Goal: Task Accomplishment & Management: Complete application form

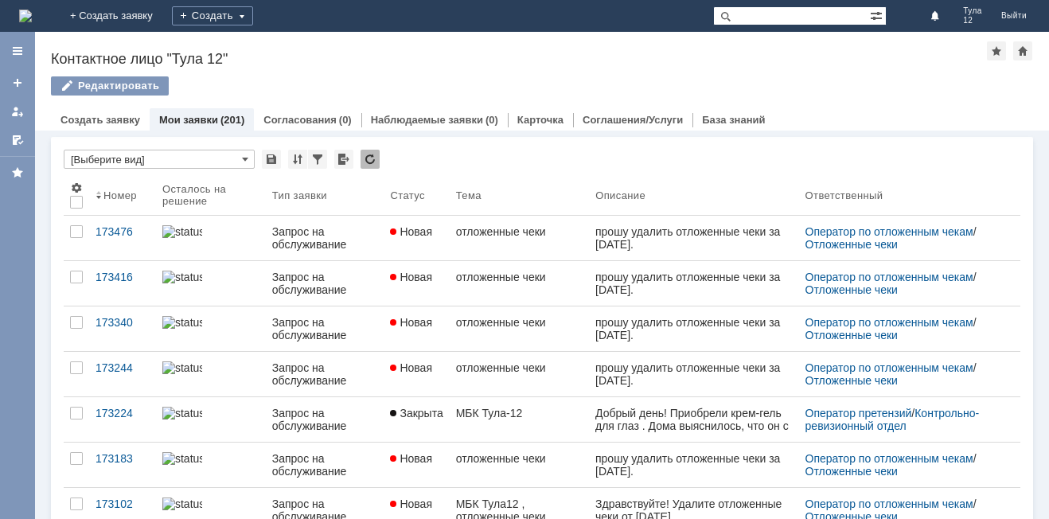
click at [32, 22] on img at bounding box center [25, 16] width 13 height 13
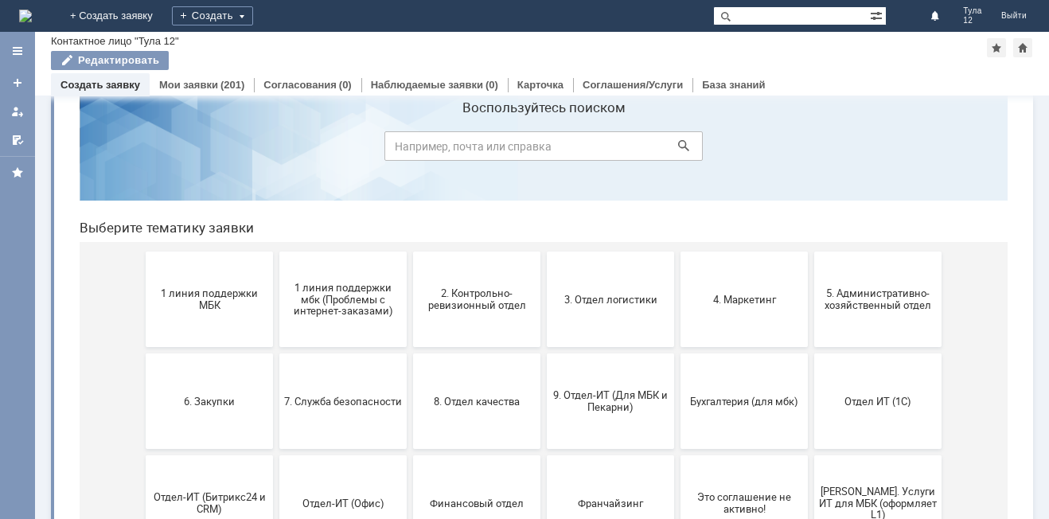
scroll to position [80, 0]
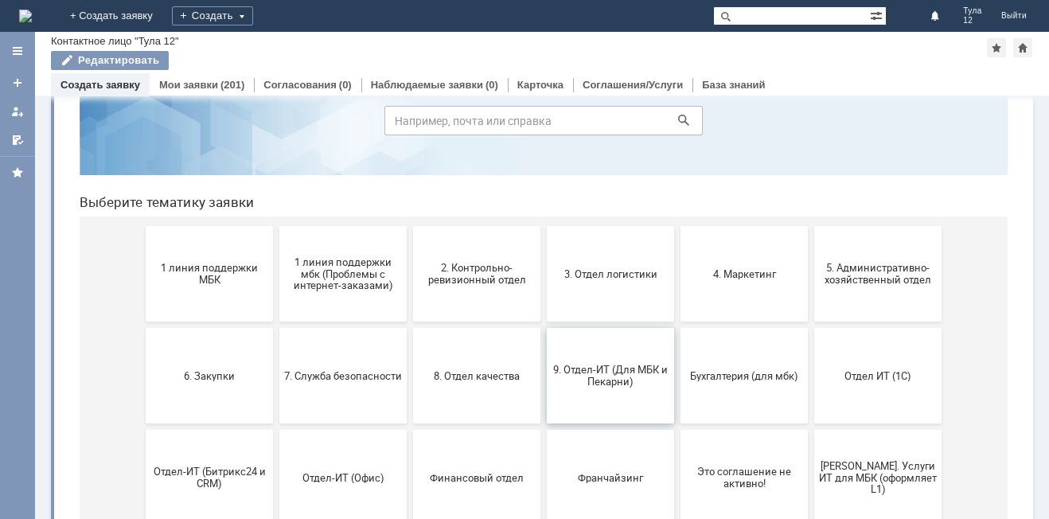
click at [588, 384] on span "9. Отдел-ИТ (Для МБК и Пекарни)" at bounding box center [610, 376] width 118 height 24
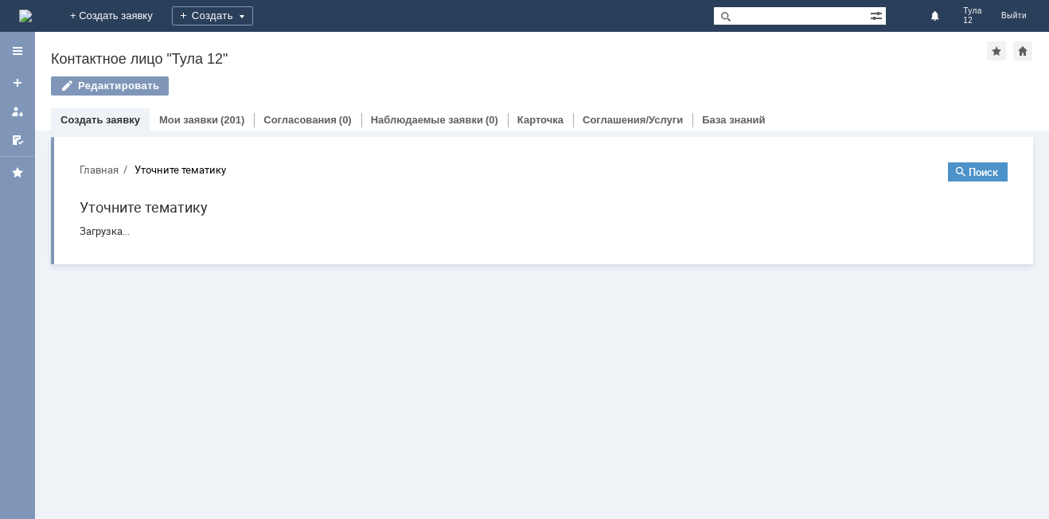
scroll to position [0, 0]
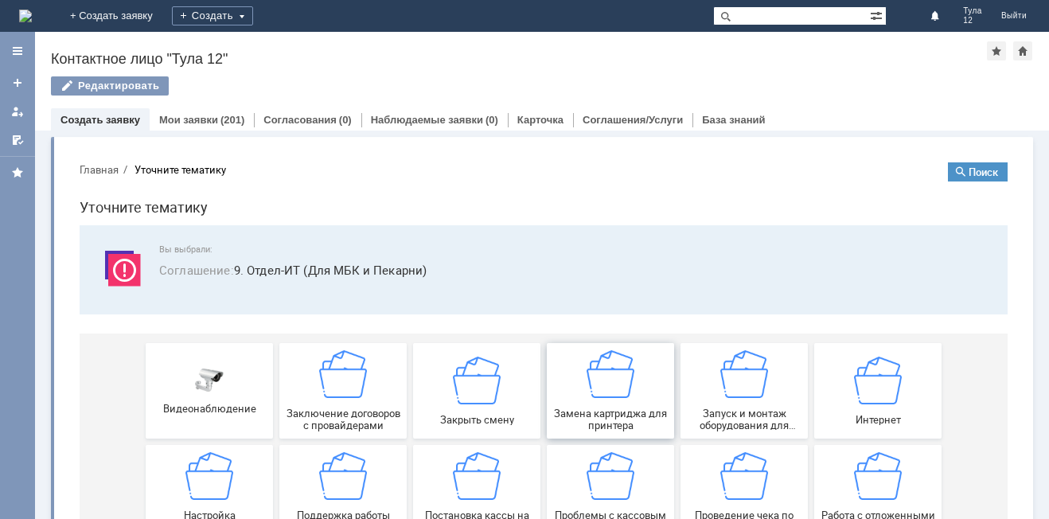
click at [594, 380] on img at bounding box center [610, 374] width 48 height 48
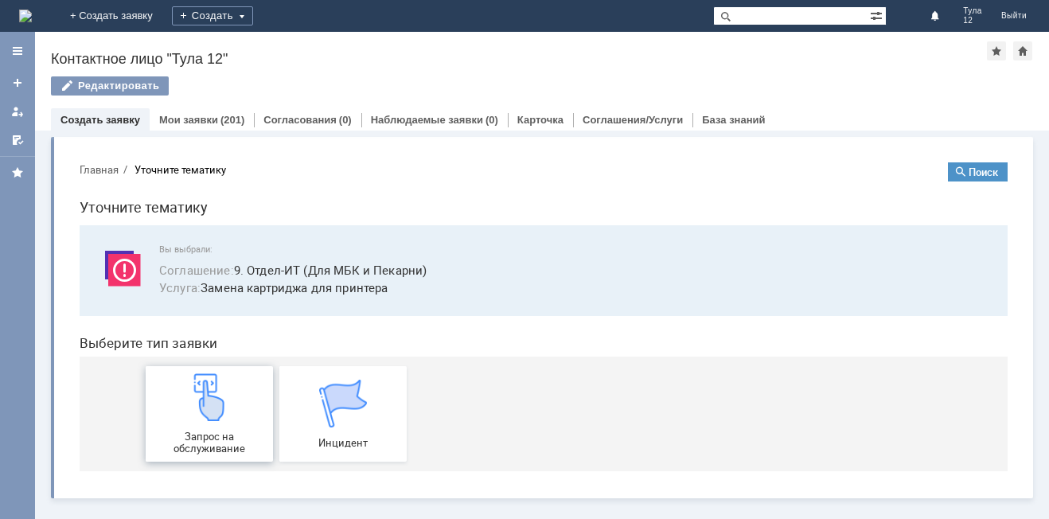
click at [171, 414] on div "Запрос на обслуживание" at bounding box center [209, 413] width 118 height 81
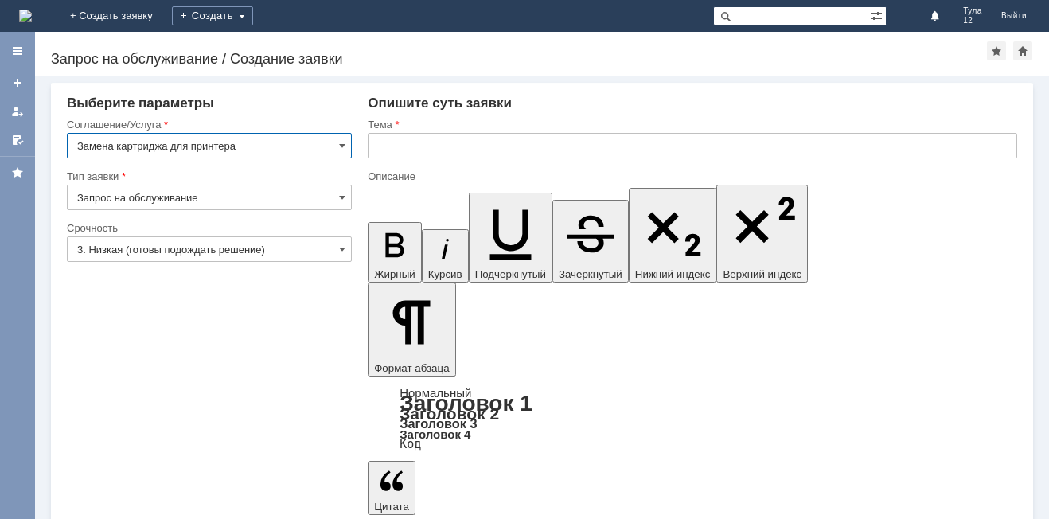
click at [410, 146] on input "text" at bounding box center [692, 145] width 649 height 25
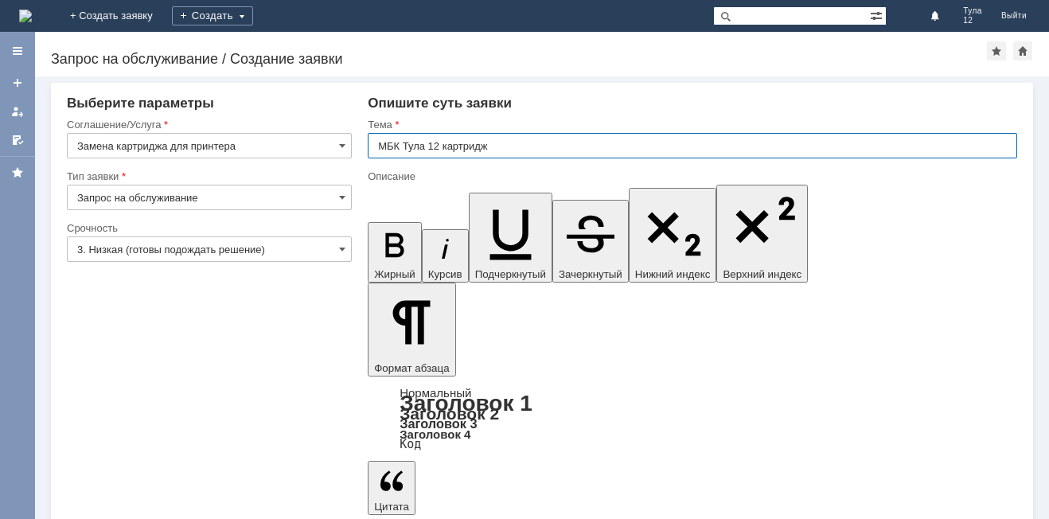
type input "МБК Тула 12 картридж"
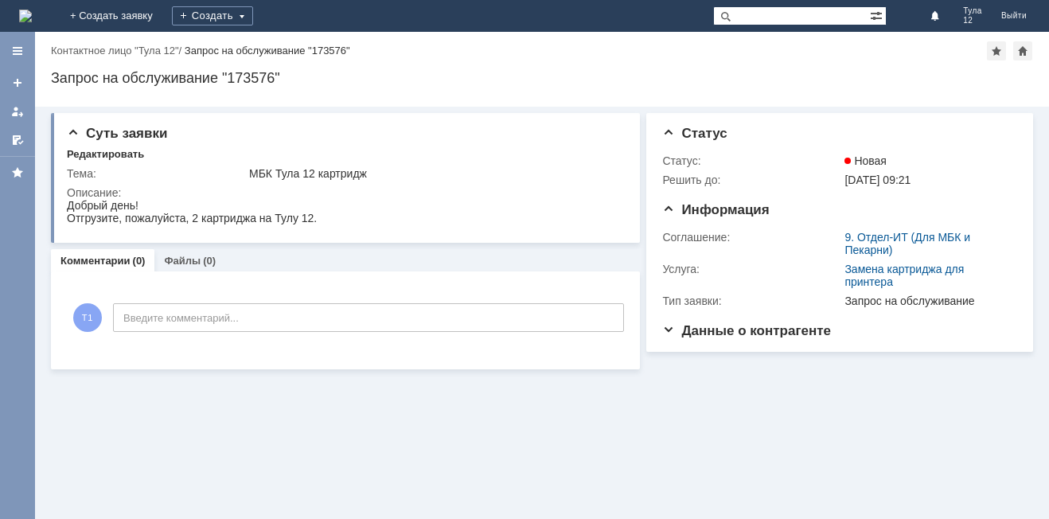
click at [32, 10] on img at bounding box center [25, 16] width 13 height 13
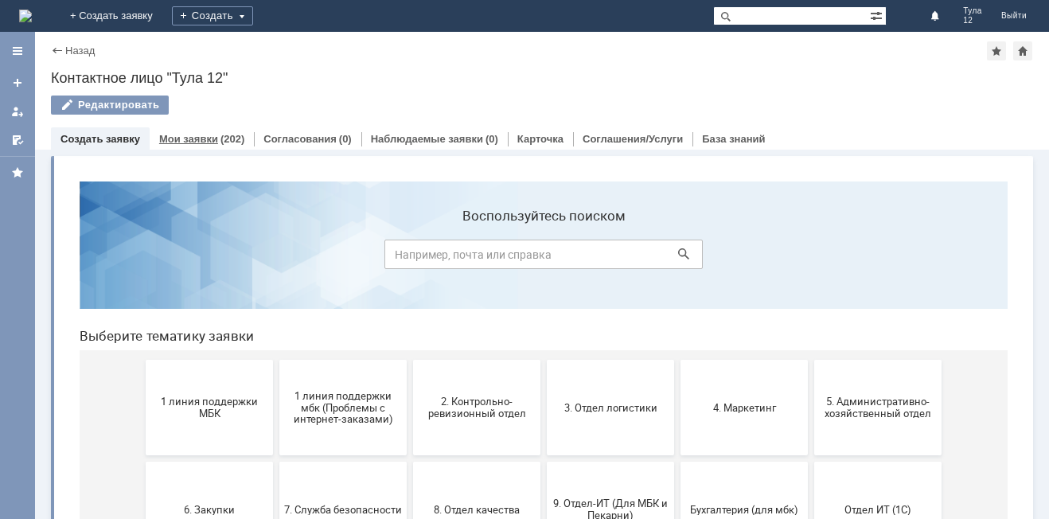
click at [202, 140] on link "Мои заявки" at bounding box center [188, 139] width 59 height 12
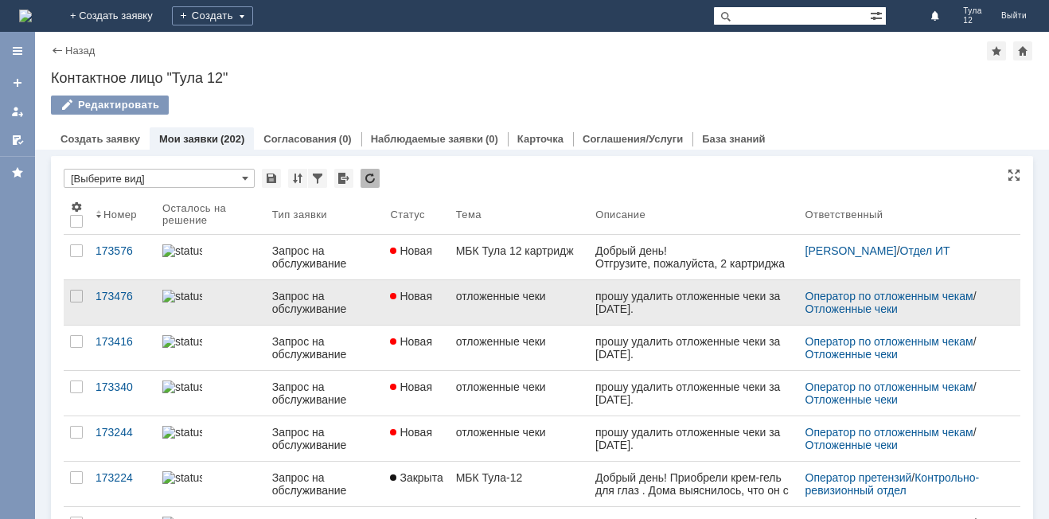
scroll to position [80, 0]
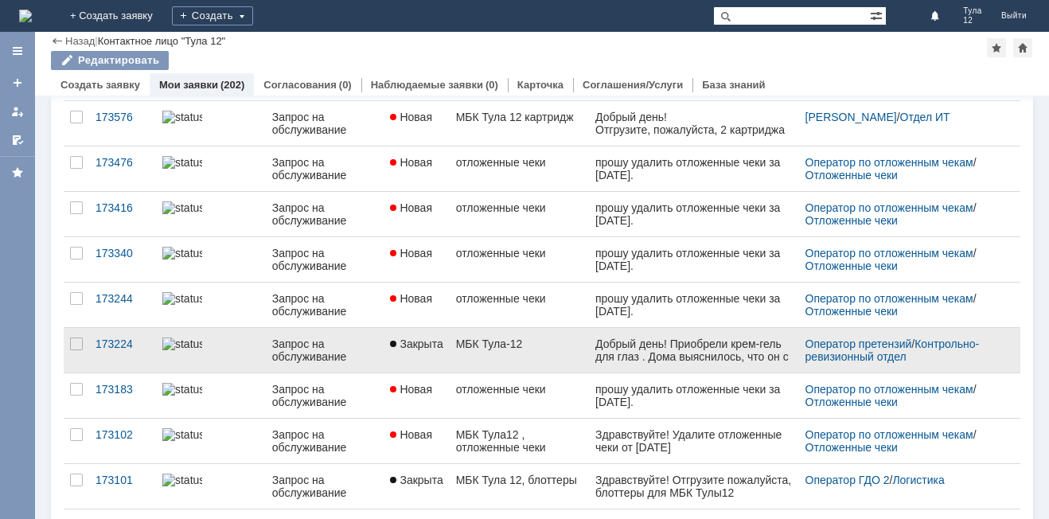
click at [571, 340] on div "МБК Тула-12" at bounding box center [519, 343] width 127 height 13
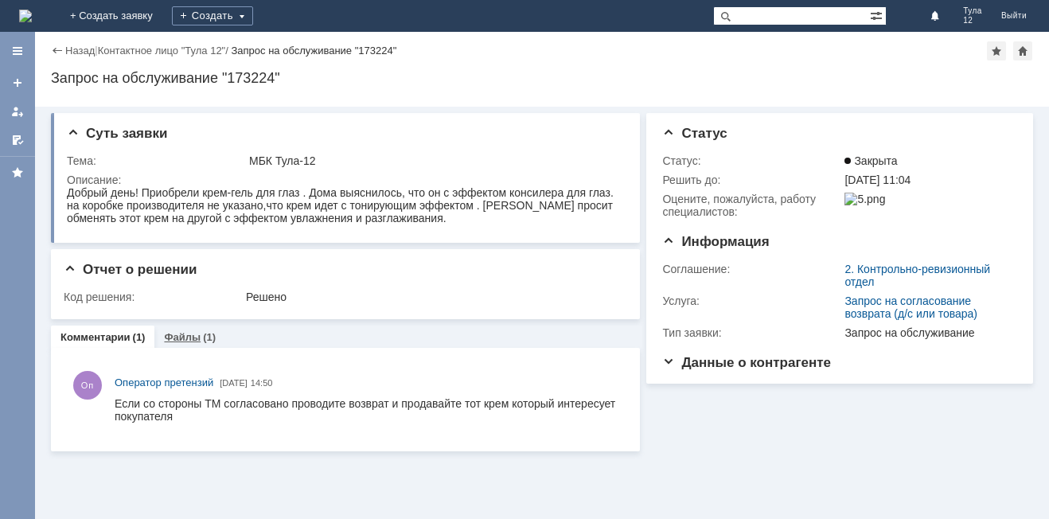
click at [166, 330] on div "Файлы (1)" at bounding box center [189, 336] width 71 height 23
